Goal: Task Accomplishment & Management: Use online tool/utility

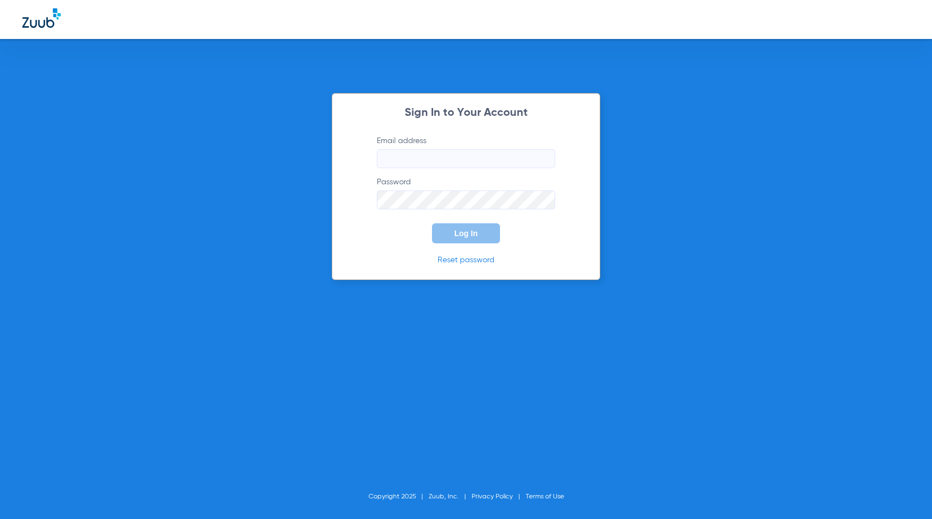
type input "elmirage-ps@risas.com"
click at [453, 237] on button "Log In" at bounding box center [466, 234] width 68 height 20
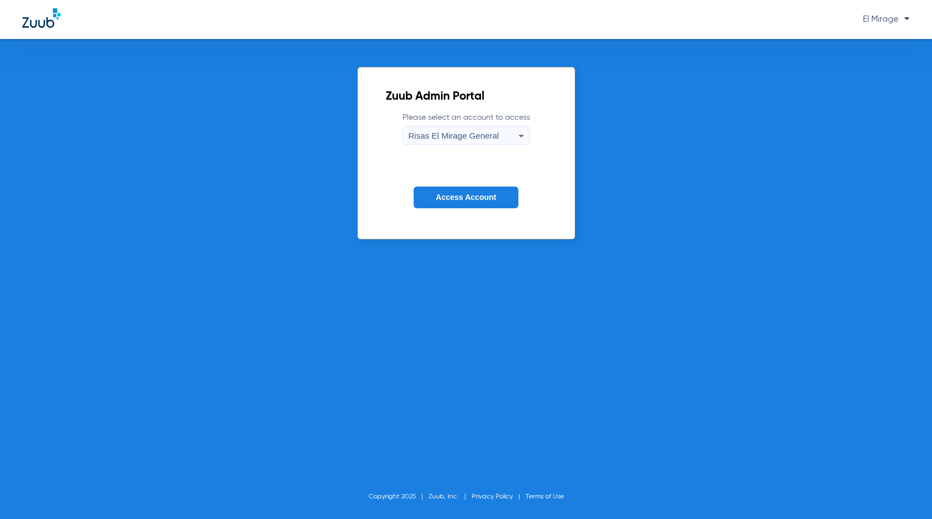
click at [465, 197] on span "Access Account" at bounding box center [466, 197] width 60 height 9
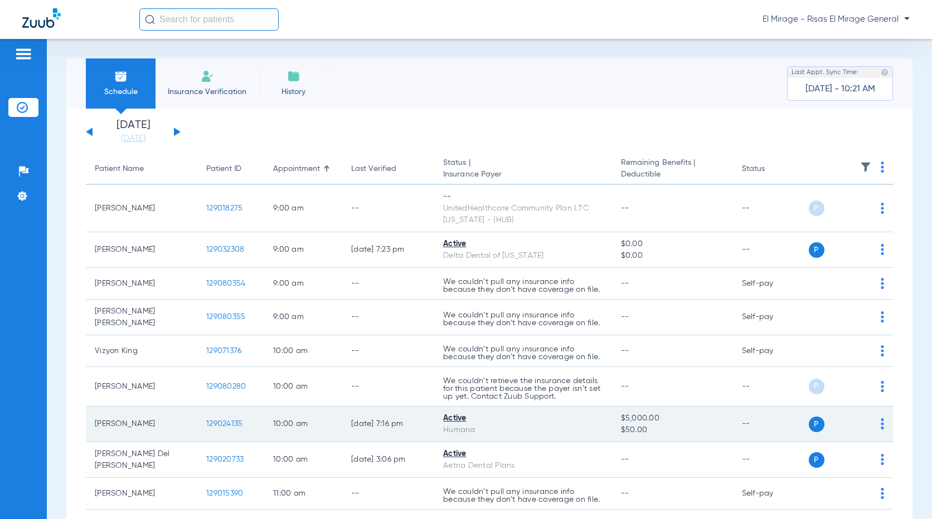
click at [129, 423] on td "[PERSON_NAME]" at bounding box center [141, 425] width 111 height 36
click at [809, 419] on span "P" at bounding box center [817, 425] width 16 height 16
click at [877, 418] on td "P S" at bounding box center [850, 425] width 85 height 36
click at [876, 420] on td "P S" at bounding box center [850, 425] width 85 height 36
click at [451, 415] on div "Active" at bounding box center [523, 419] width 160 height 12
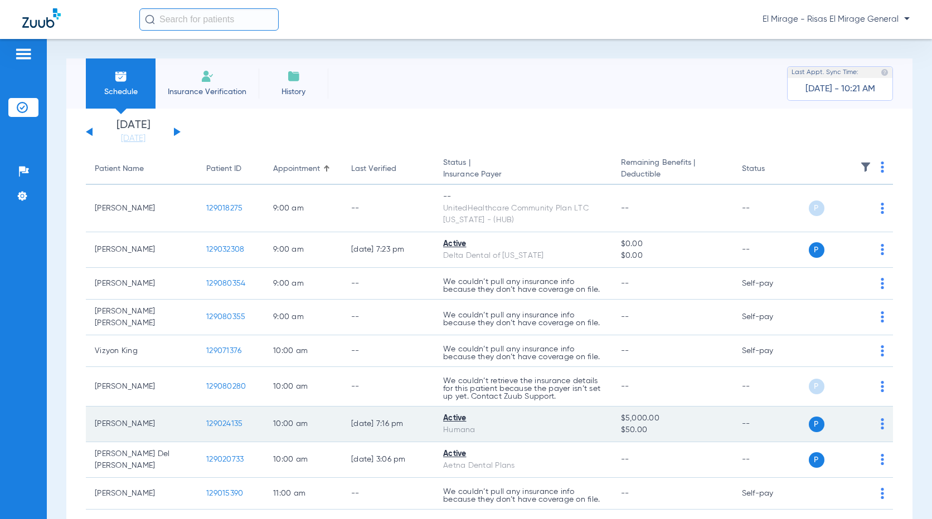
click at [210, 420] on span "129024135" at bounding box center [224, 424] width 36 height 8
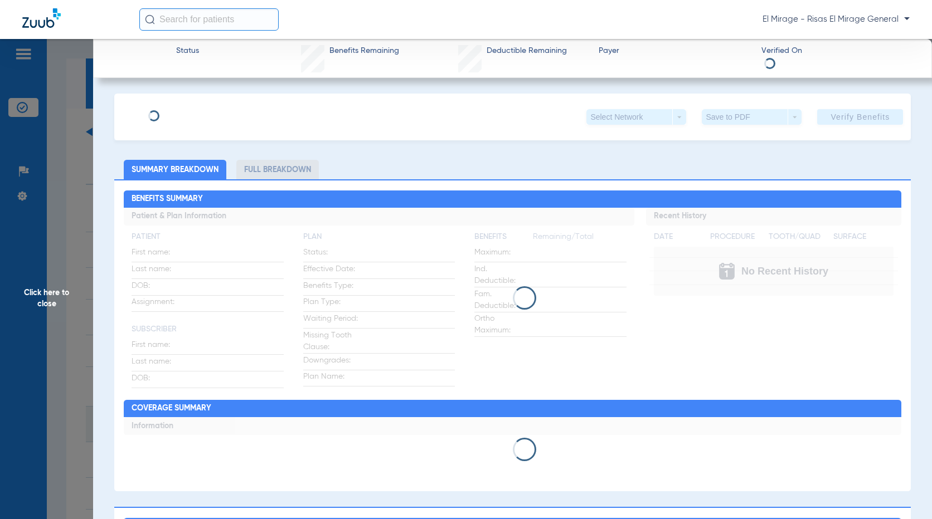
click at [117, 416] on div "Click here to close" at bounding box center [466, 298] width 932 height 519
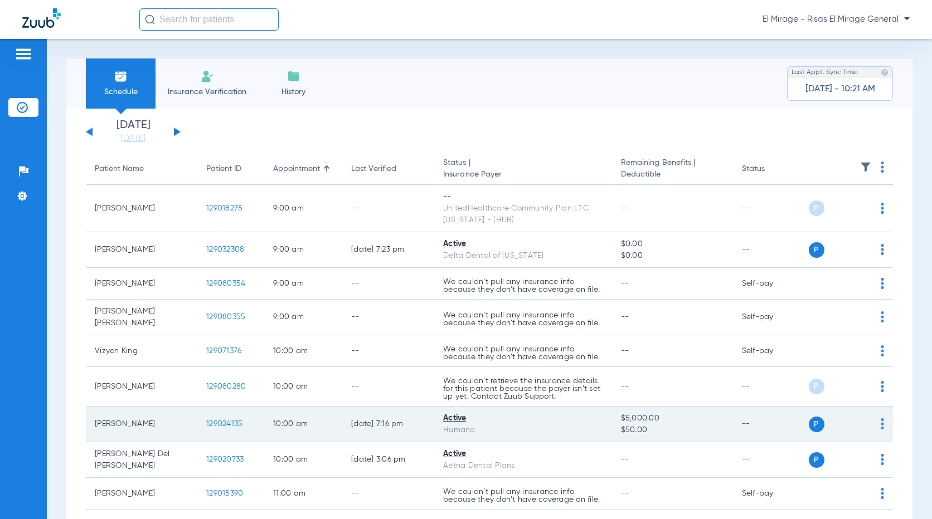
click at [220, 421] on span "129024135" at bounding box center [224, 424] width 36 height 8
click at [222, 420] on span "129024135" at bounding box center [224, 424] width 36 height 8
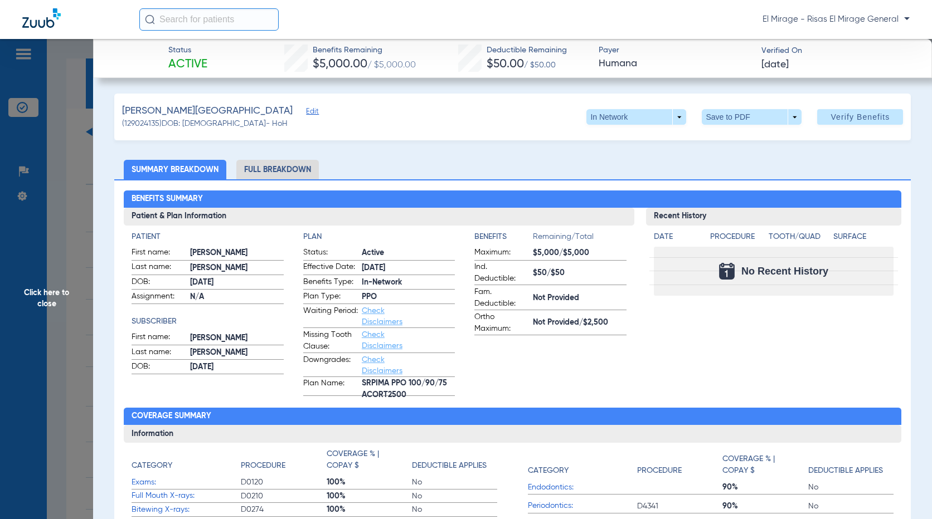
drag, startPoint x: 822, startPoint y: 71, endPoint x: 757, endPoint y: 80, distance: 65.3
click at [831, 116] on span "Verify Benefits" at bounding box center [860, 117] width 59 height 9
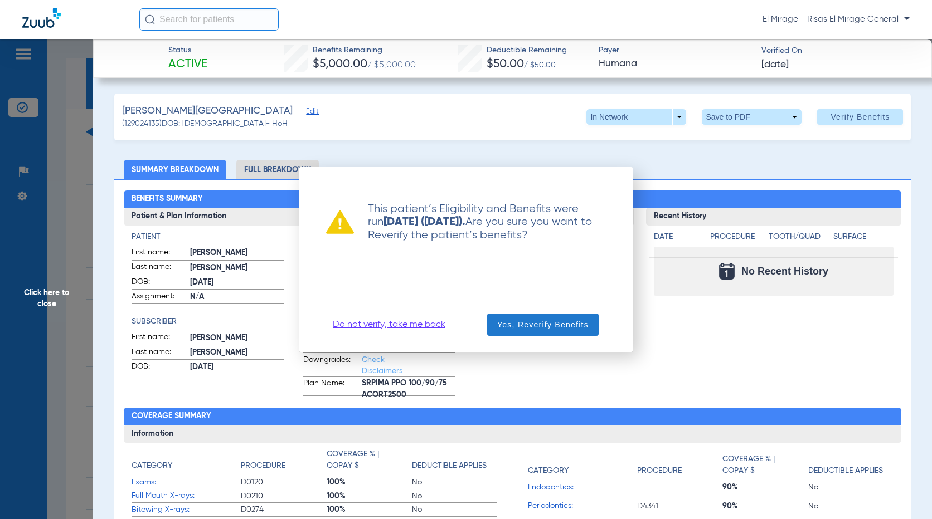
click at [530, 321] on span "Yes, Reverify Benefits" at bounding box center [542, 324] width 91 height 11
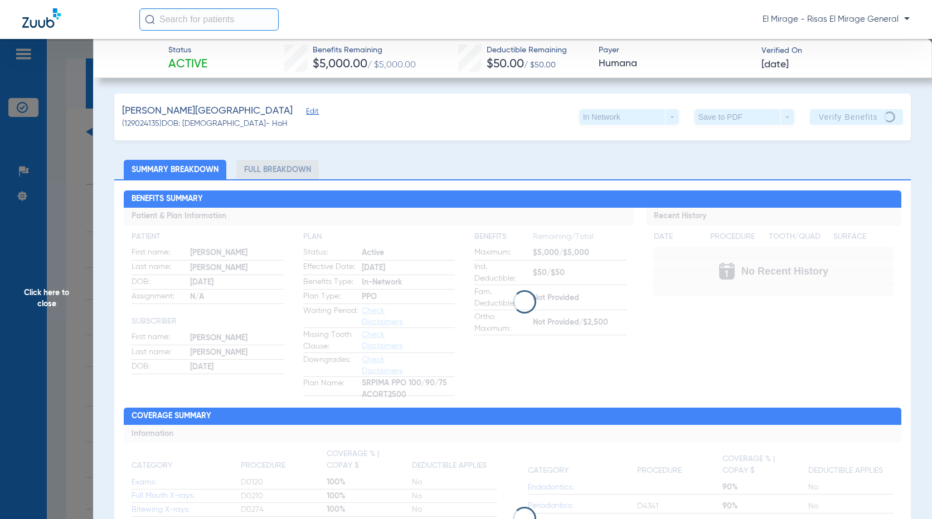
click at [285, 129] on div "[PERSON_NAME] (129024135) DOB: [DEMOGRAPHIC_DATA] - HoH In Network arrow_drop_d…" at bounding box center [512, 117] width 797 height 47
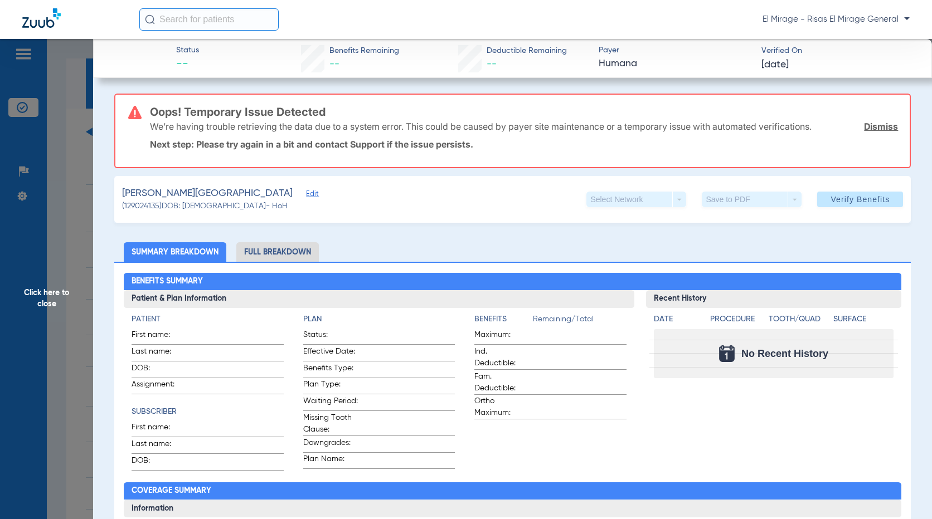
click at [877, 126] on link "Dismiss" at bounding box center [881, 126] width 34 height 11
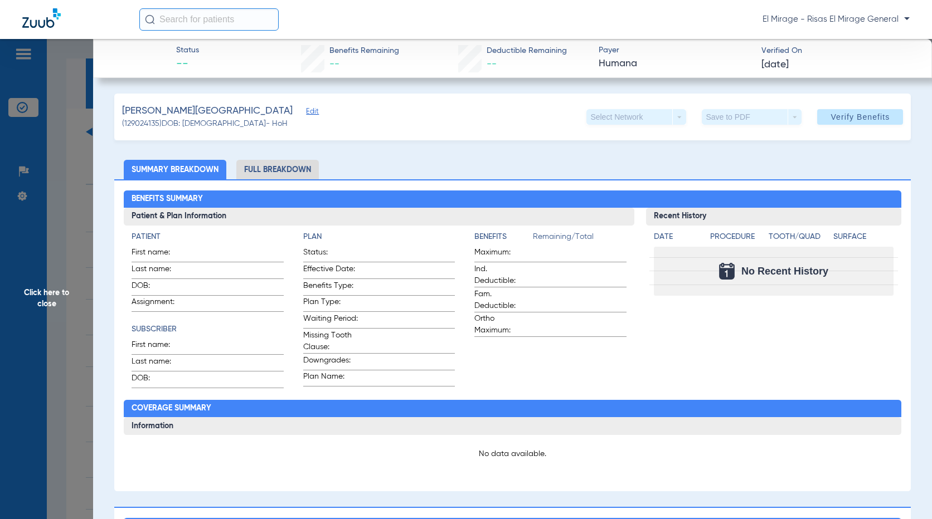
click at [861, 119] on span "Verify Benefits" at bounding box center [860, 117] width 59 height 9
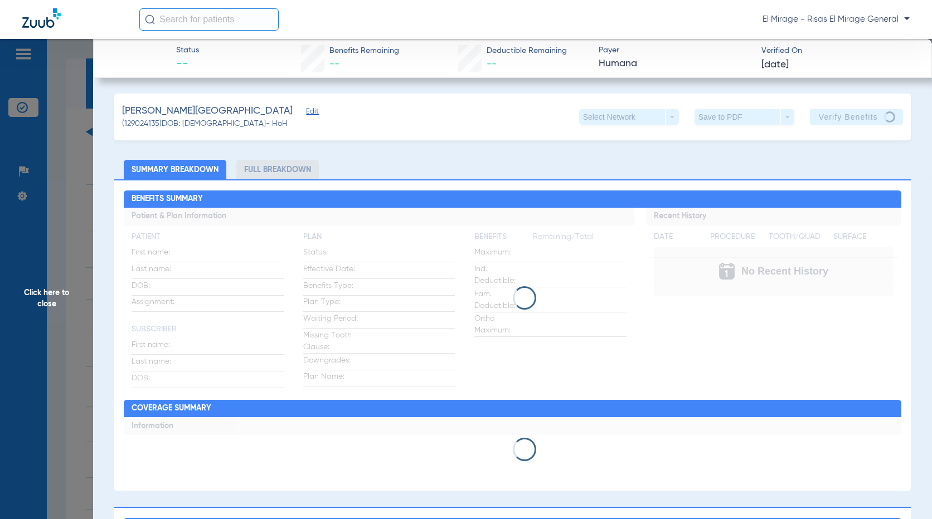
click at [78, 283] on span "Click here to close" at bounding box center [46, 298] width 93 height 519
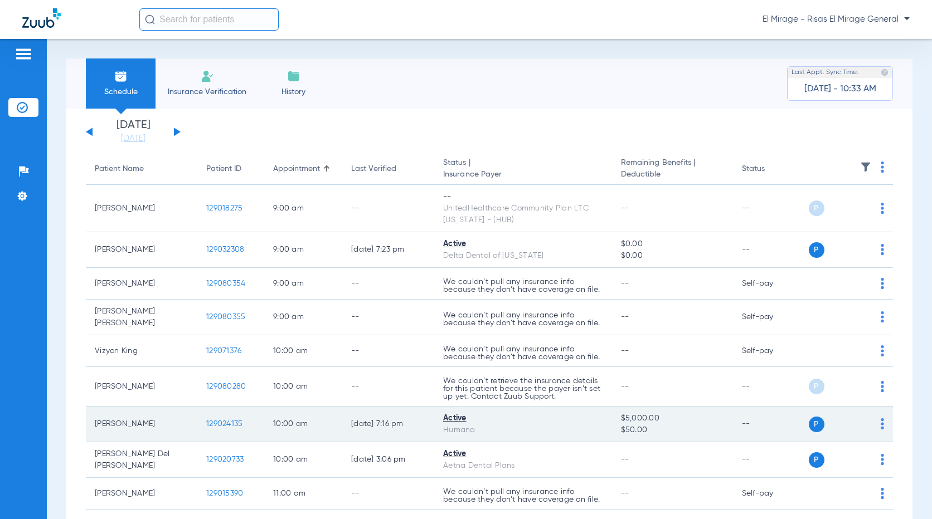
click at [128, 413] on td "[PERSON_NAME]" at bounding box center [141, 425] width 111 height 36
click at [226, 424] on span "129024135" at bounding box center [224, 424] width 36 height 8
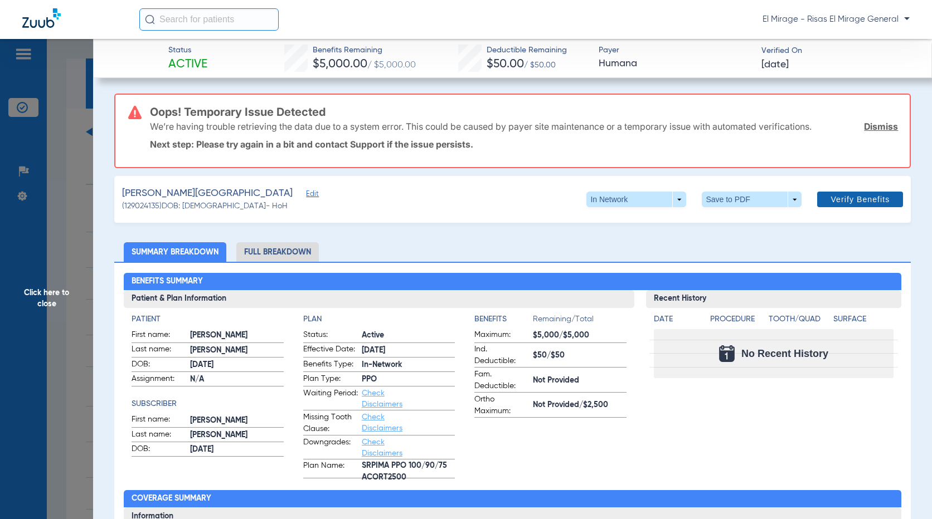
click at [880, 210] on span at bounding box center [860, 199] width 86 height 27
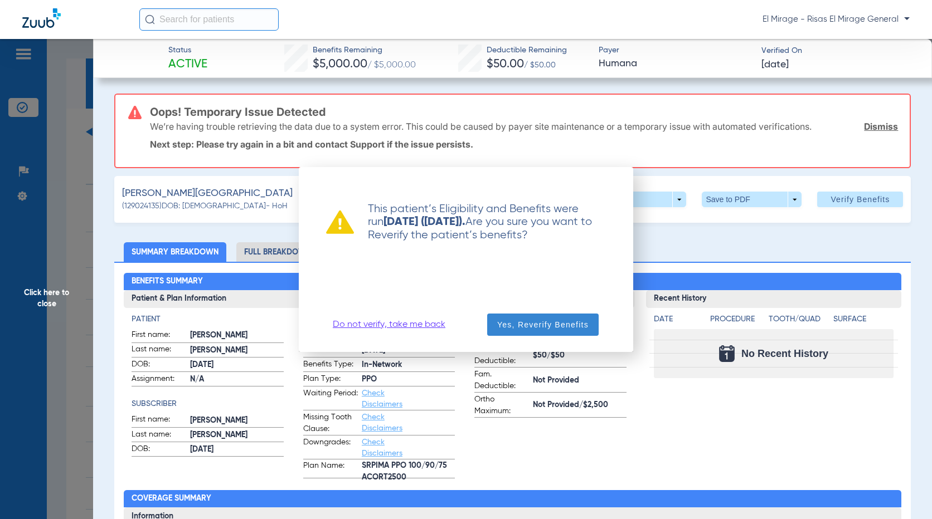
click at [535, 324] on span "Yes, Reverify Benefits" at bounding box center [542, 324] width 91 height 11
